Goal: Navigation & Orientation: Find specific page/section

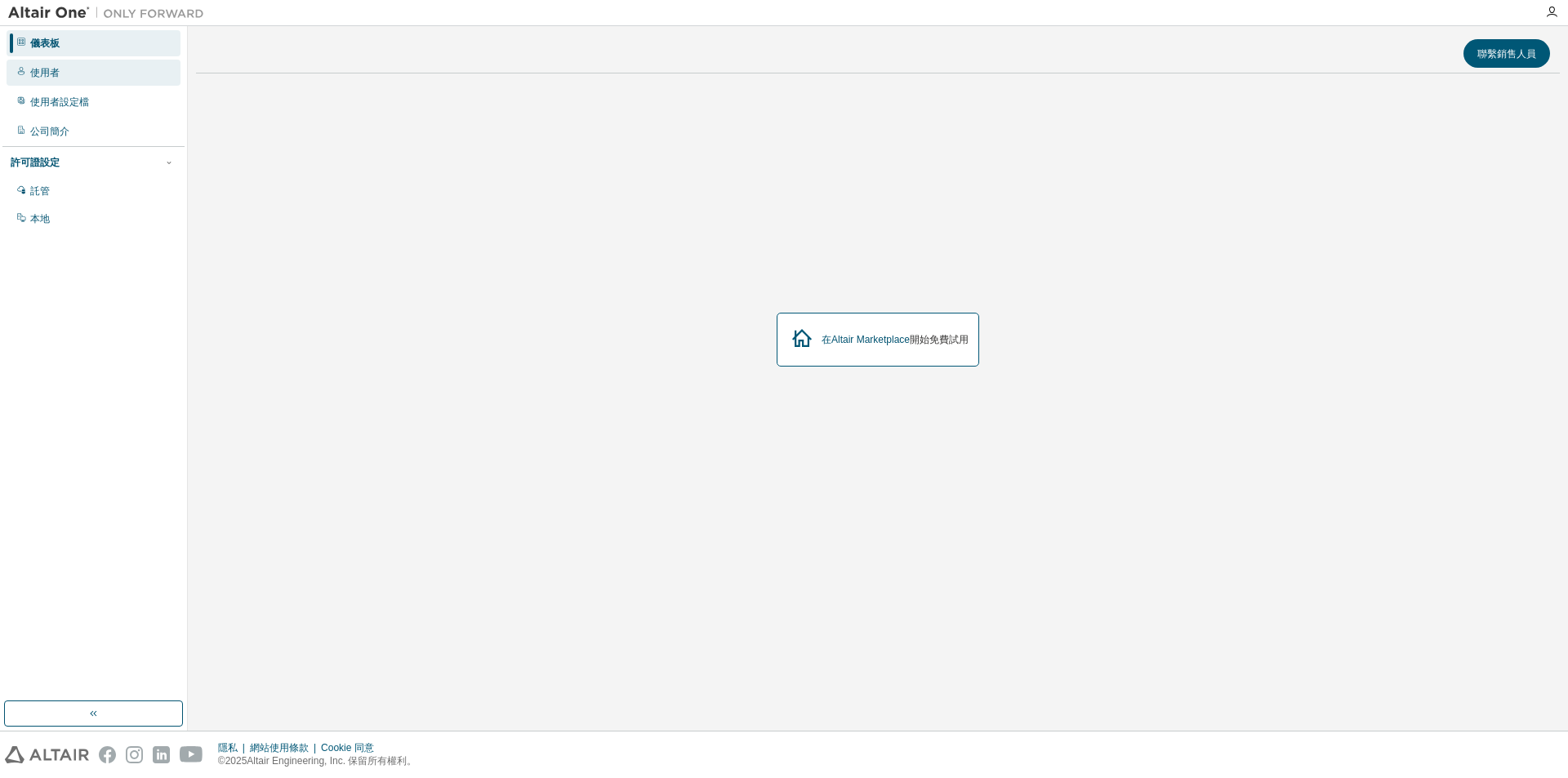
click at [42, 77] on font "使用者" at bounding box center [45, 73] width 29 height 12
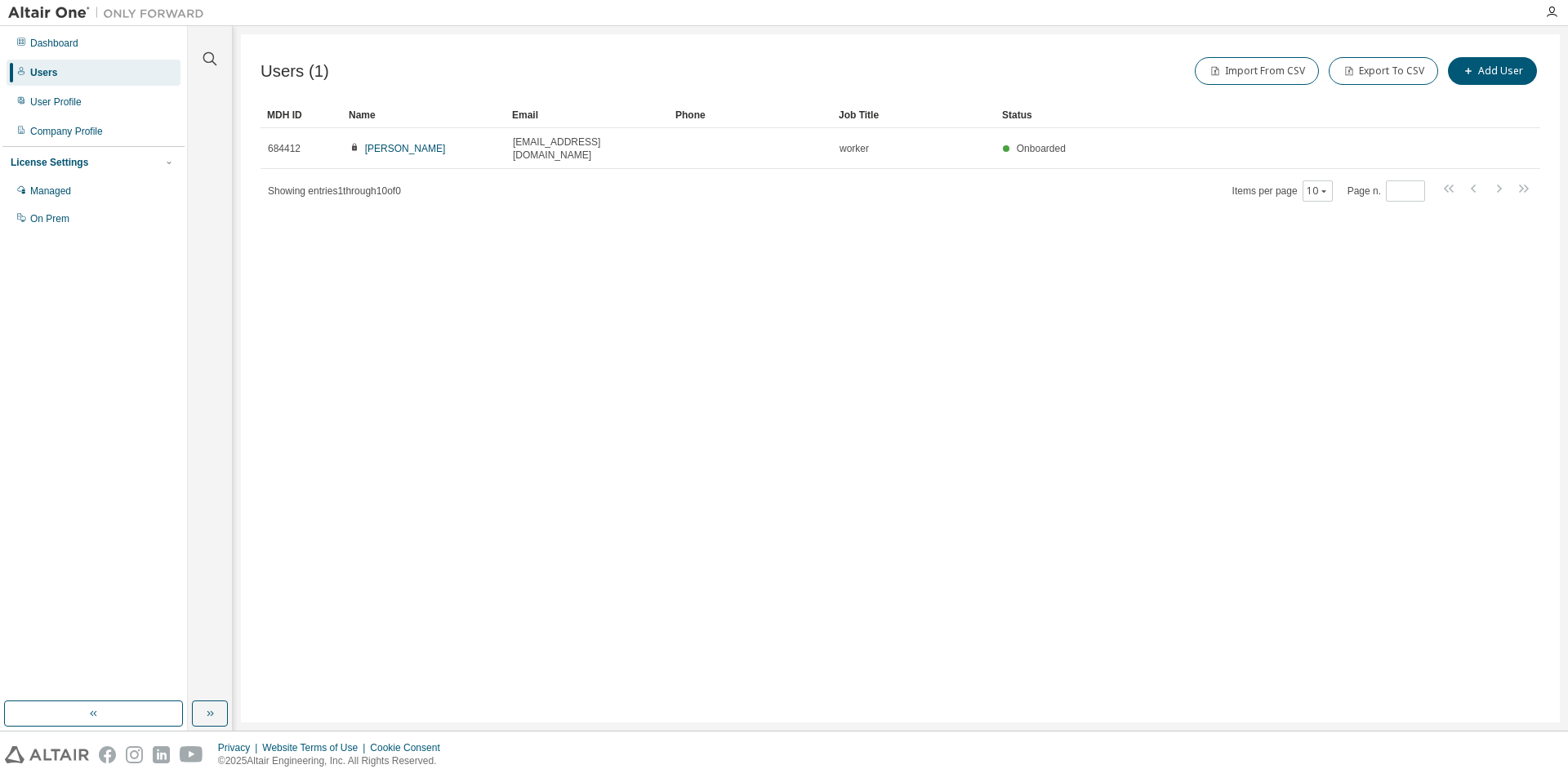
click at [528, 565] on div "Users (1) Import From CSV Export To CSV Add User Clear Load Save Save As Field …" at bounding box center [900, 379] width 1319 height 688
click at [60, 103] on div "User Profile" at bounding box center [56, 102] width 52 height 13
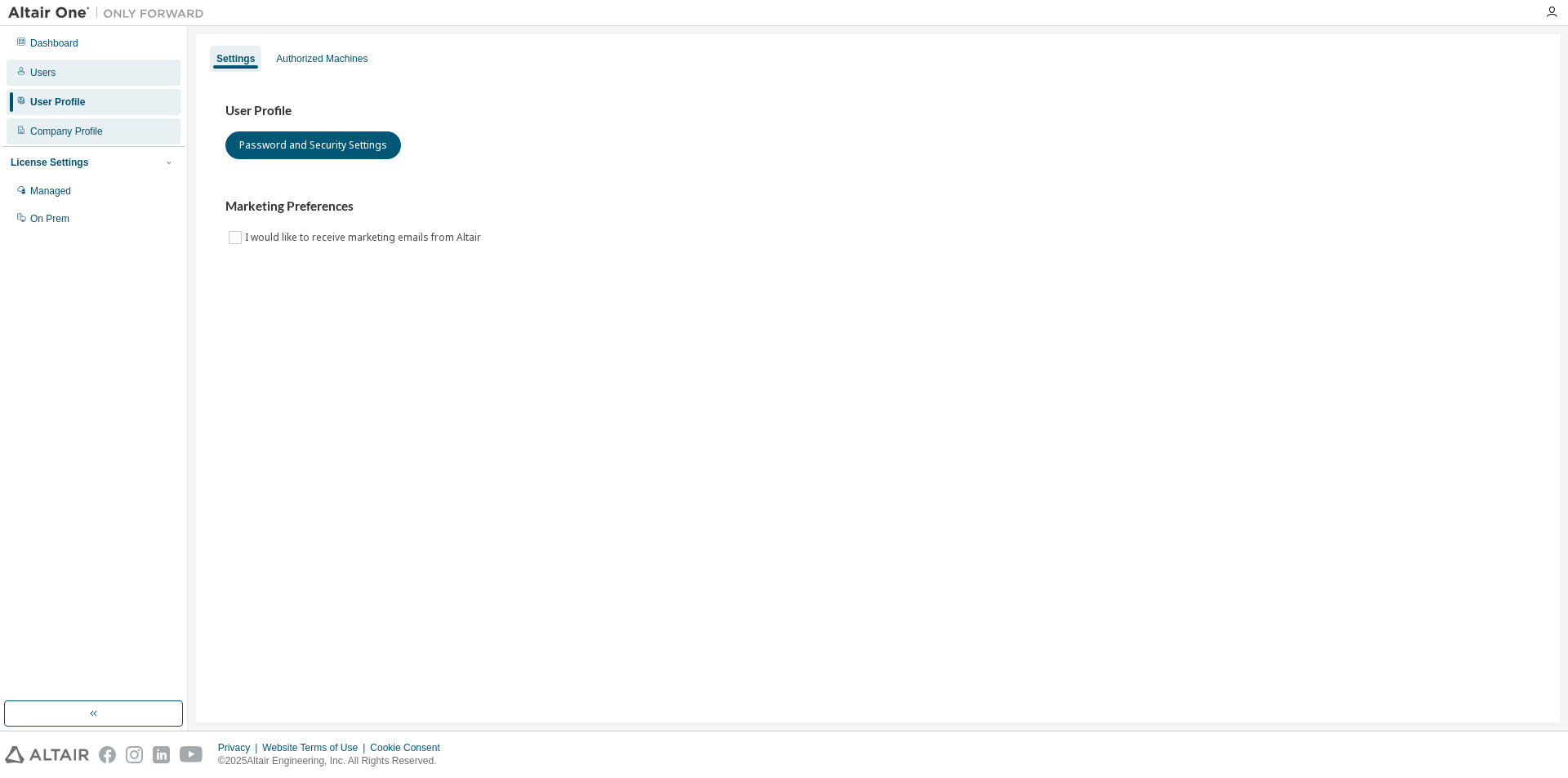
click at [55, 133] on div "Company Profile" at bounding box center [66, 131] width 73 height 13
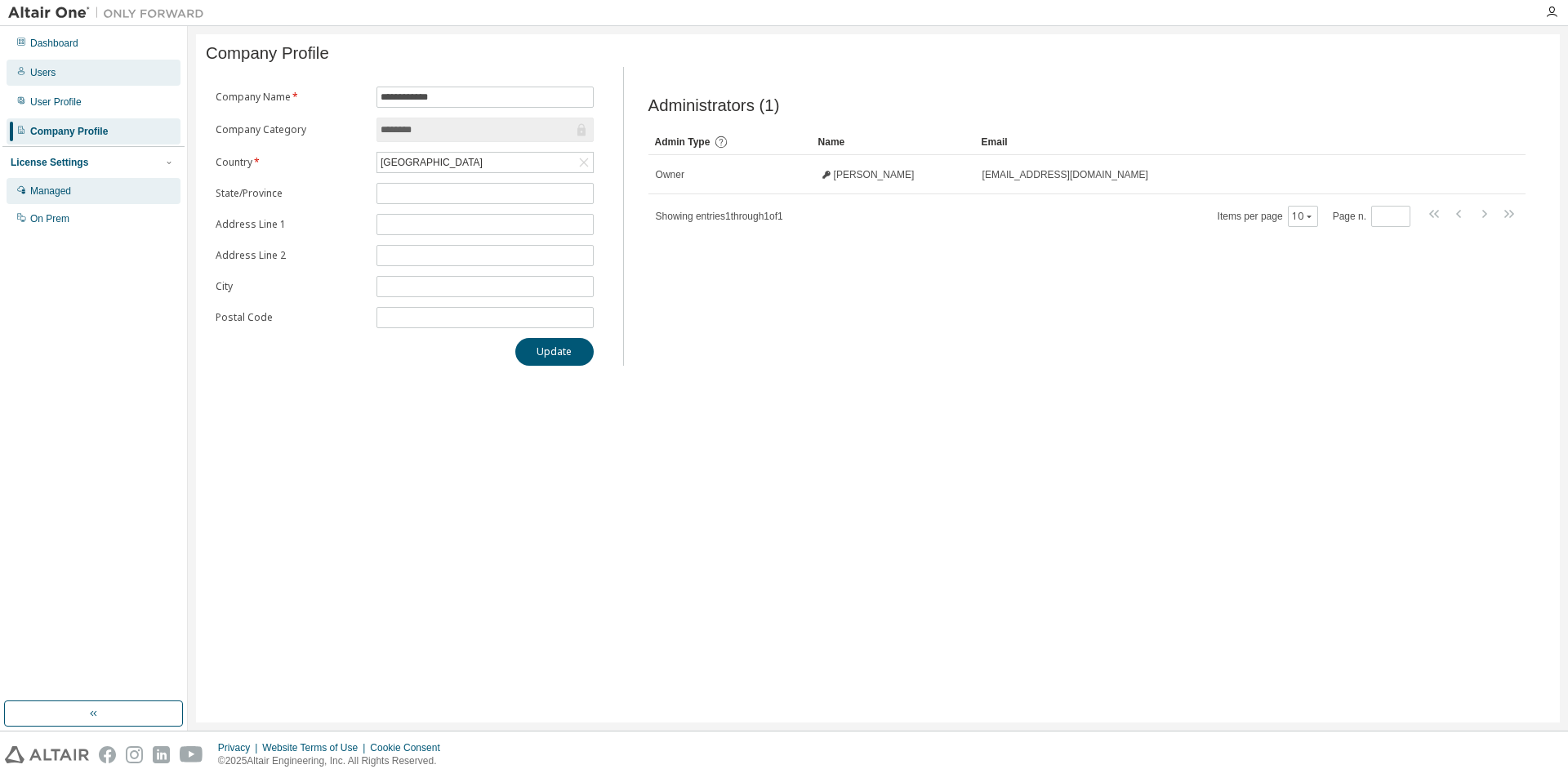
click at [46, 191] on div "Managed" at bounding box center [50, 191] width 41 height 13
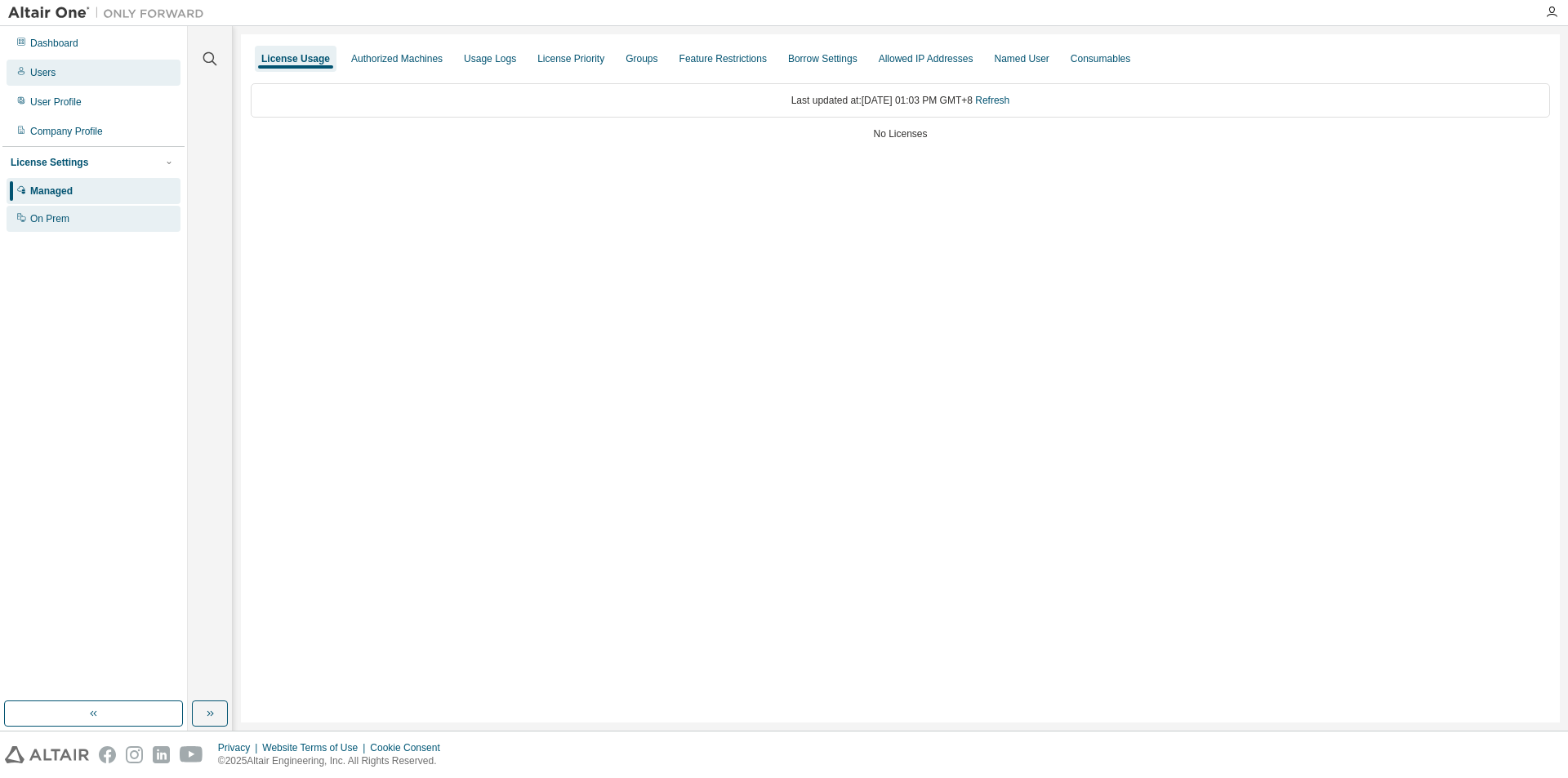
click at [52, 219] on div "On Prem" at bounding box center [49, 218] width 39 height 13
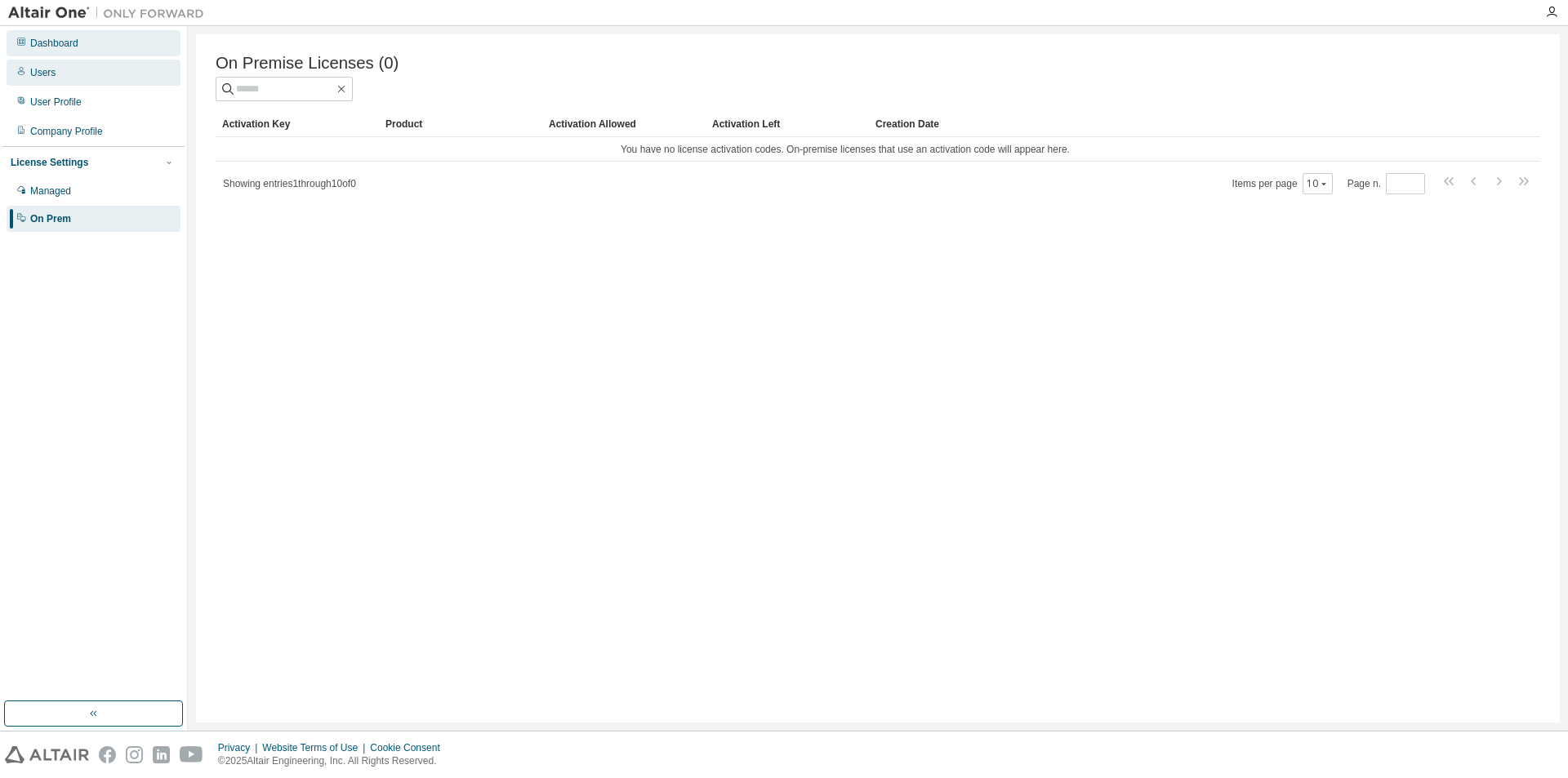
click at [86, 33] on div "Dashboard" at bounding box center [93, 43] width 174 height 26
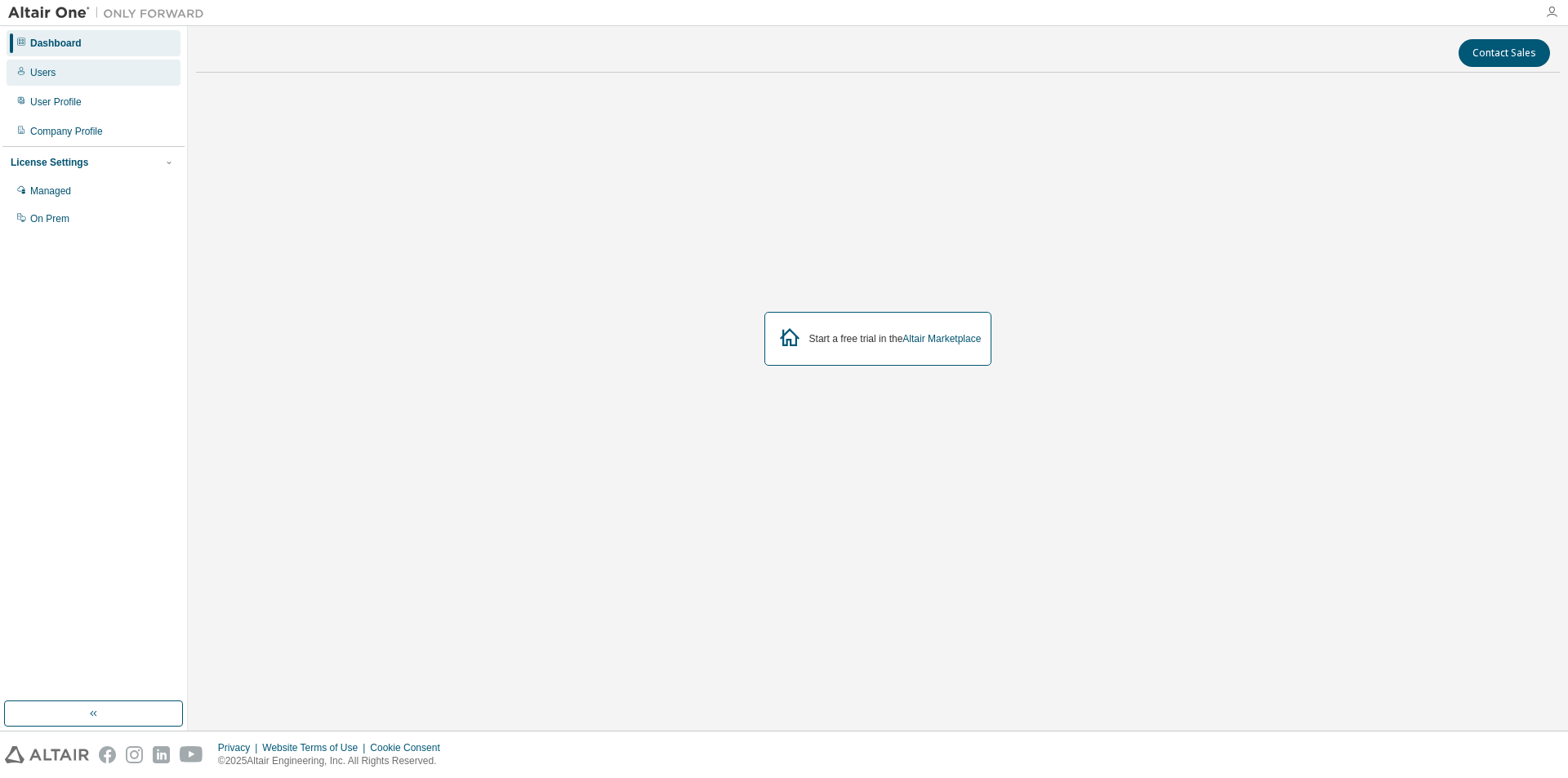
click at [1550, 6] on icon "button" at bounding box center [1551, 12] width 13 height 13
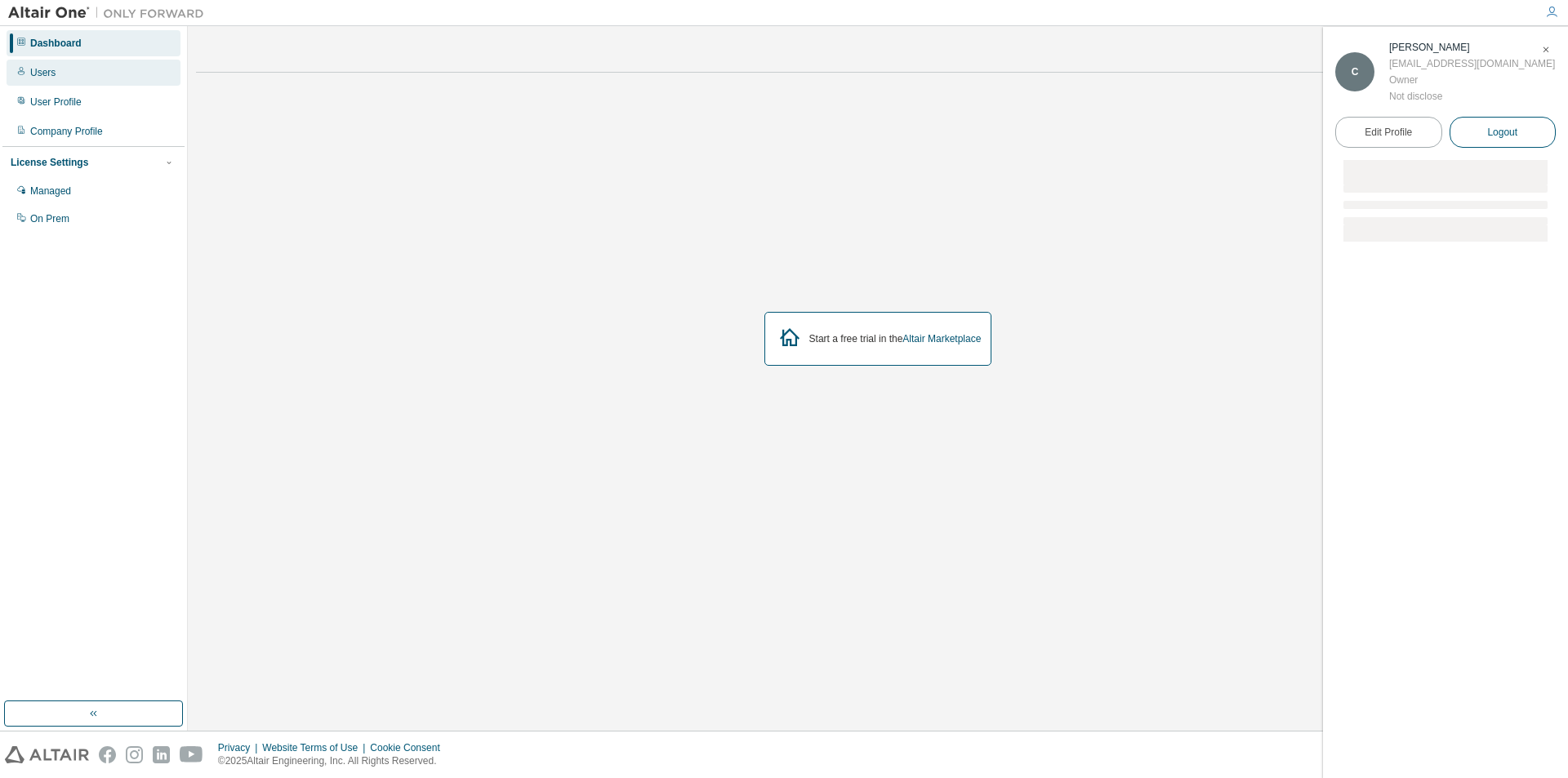
click at [1510, 135] on span "Logout" at bounding box center [1502, 132] width 30 height 16
